Goal: Check status

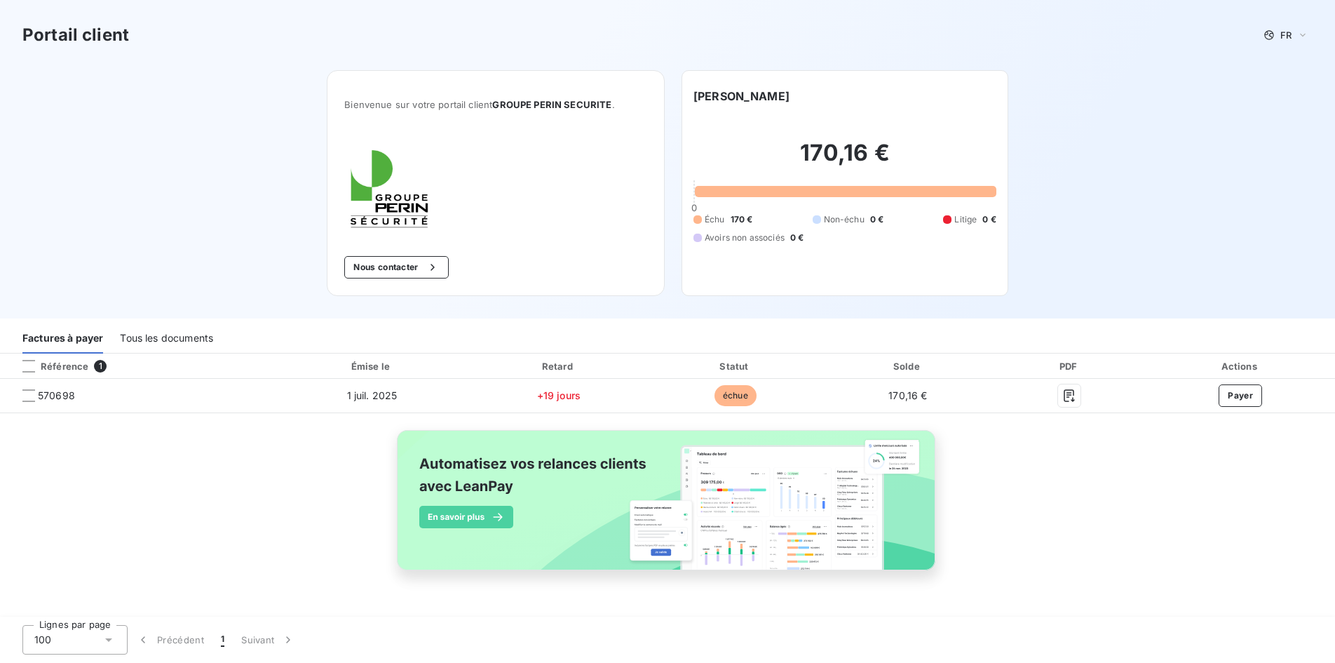
click at [466, 519] on img at bounding box center [667, 507] width 567 height 172
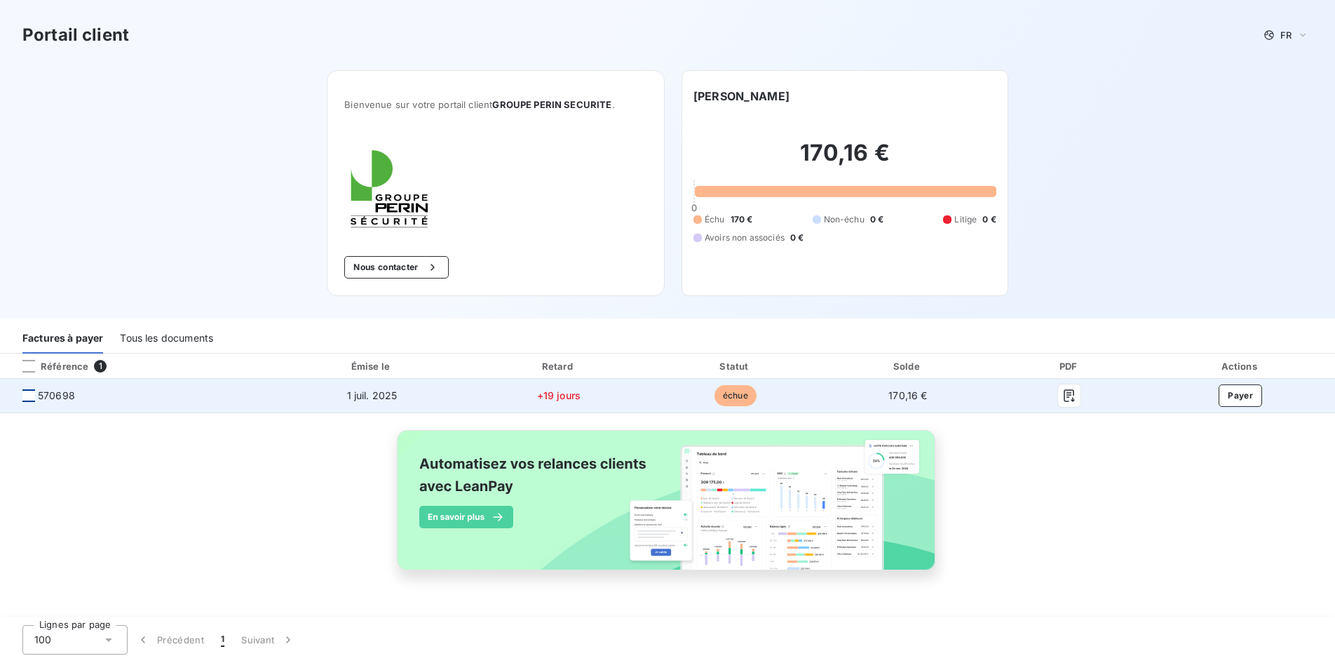
click at [25, 397] on div at bounding box center [28, 395] width 13 height 13
